Goal: Task Accomplishment & Management: Manage account settings

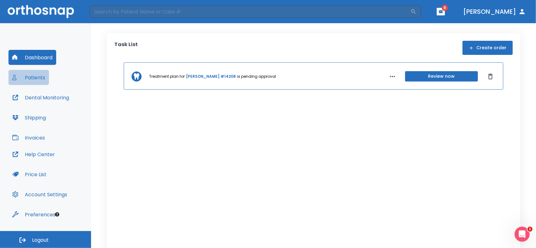
click at [27, 74] on button "Patients" at bounding box center [28, 77] width 40 height 15
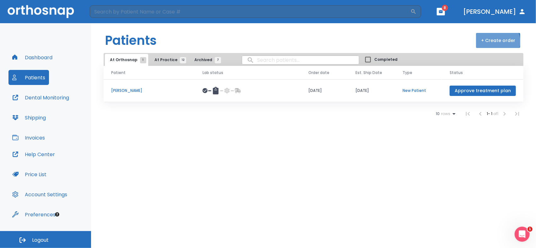
click at [494, 42] on button "+ Create order" at bounding box center [498, 40] width 44 height 15
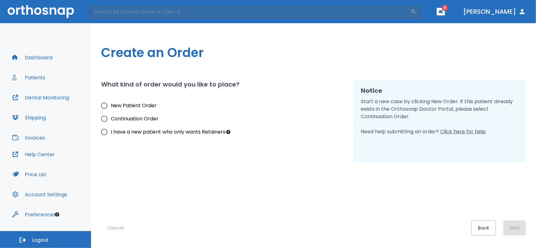
click at [106, 105] on input "New Patient Order" at bounding box center [104, 105] width 13 height 13
radio input "true"
click at [512, 227] on button "Next" at bounding box center [514, 228] width 23 height 15
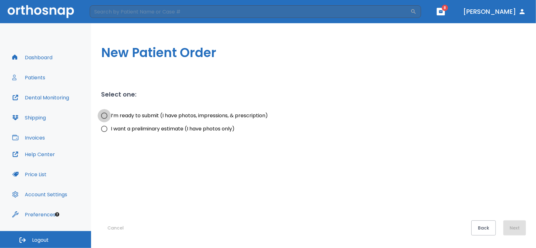
click at [105, 116] on input "I’m ready to submit (I have photos, impressions, & prescription)" at bounding box center [104, 115] width 13 height 13
radio input "true"
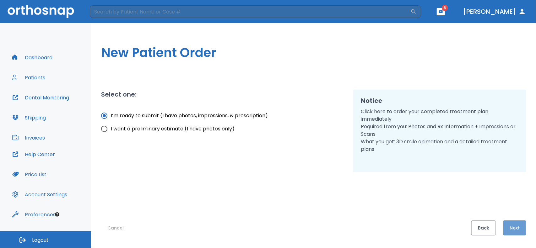
click at [515, 229] on button "Next" at bounding box center [514, 228] width 23 height 15
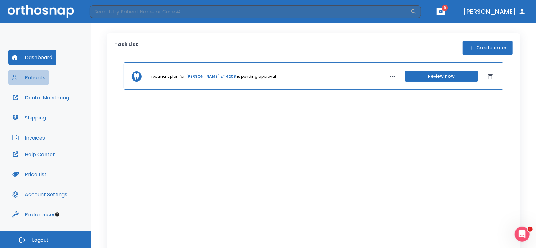
click at [43, 78] on button "Patients" at bounding box center [28, 77] width 40 height 15
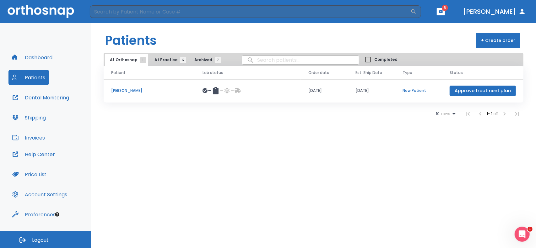
click at [180, 59] on span "12" at bounding box center [183, 60] width 6 height 6
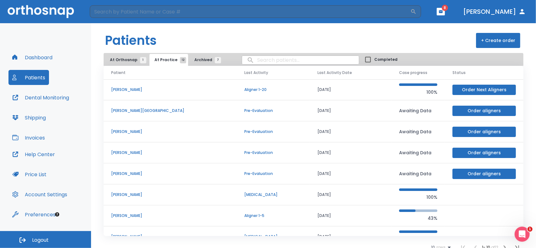
click at [128, 112] on p "[PERSON_NAME][GEOGRAPHIC_DATA]" at bounding box center [170, 111] width 118 height 6
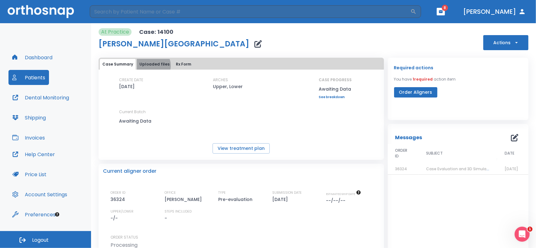
click at [151, 66] on button "Uploaded files" at bounding box center [154, 64] width 35 height 11
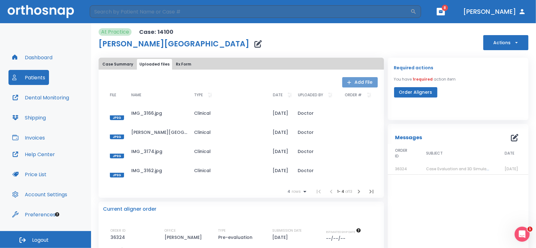
click at [359, 83] on button "Add File" at bounding box center [359, 82] width 35 height 10
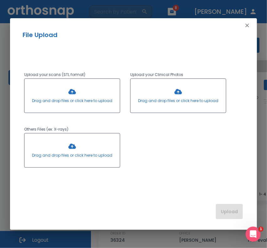
drag, startPoint x: 247, startPoint y: 227, endPoint x: 267, endPoint y: 263, distance: 41.5
click at [267, 248] on html "​ 8 [PERSON_NAME] Dashboard Patients Dental Monitoring Shipping Invoices Help C…" at bounding box center [133, 124] width 267 height 248
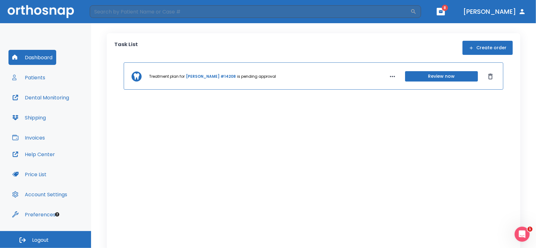
click at [19, 78] on button "Patients" at bounding box center [28, 77] width 40 height 15
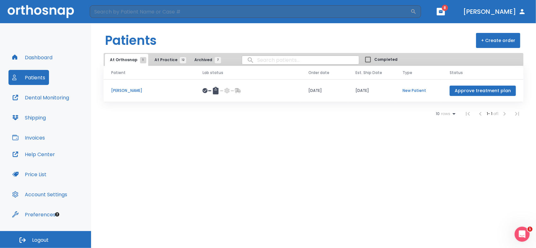
click at [180, 59] on span "12" at bounding box center [183, 60] width 6 height 6
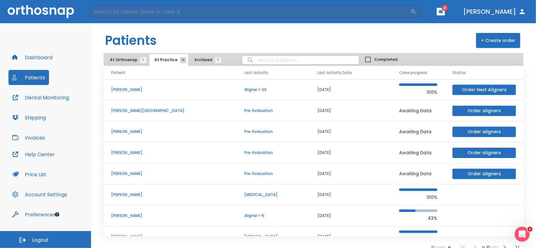
click at [148, 110] on p "[PERSON_NAME][GEOGRAPHIC_DATA]" at bounding box center [170, 111] width 118 height 6
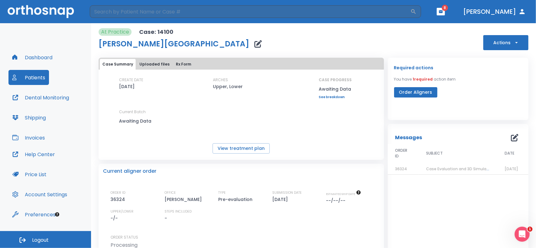
click at [152, 65] on button "Uploaded files" at bounding box center [154, 64] width 35 height 11
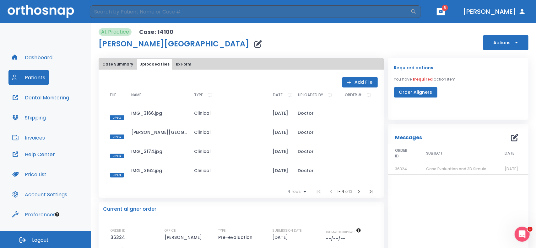
click at [358, 84] on button "Add File" at bounding box center [359, 82] width 35 height 10
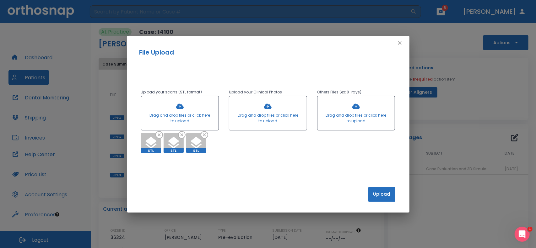
click at [379, 196] on button "Upload" at bounding box center [381, 194] width 27 height 15
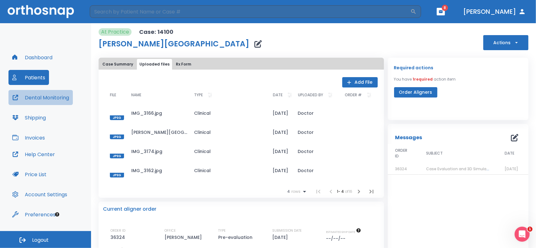
click at [37, 95] on button "Dental Monitoring" at bounding box center [40, 97] width 64 height 15
click at [181, 66] on button "Rx Form" at bounding box center [183, 64] width 20 height 11
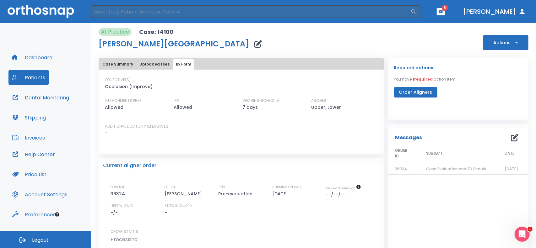
click at [116, 62] on button "Case Summary" at bounding box center [118, 64] width 36 height 11
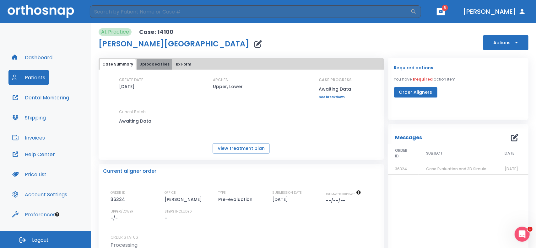
click at [153, 62] on button "Uploaded files" at bounding box center [154, 64] width 35 height 11
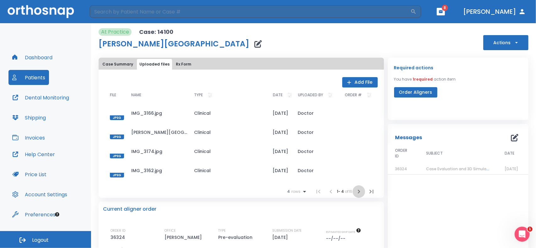
click at [359, 192] on icon "button" at bounding box center [359, 192] width 8 height 8
click at [359, 191] on icon "button" at bounding box center [359, 192] width 8 height 8
click at [358, 192] on icon "button" at bounding box center [359, 192] width 8 height 8
